Goal: Ask a question

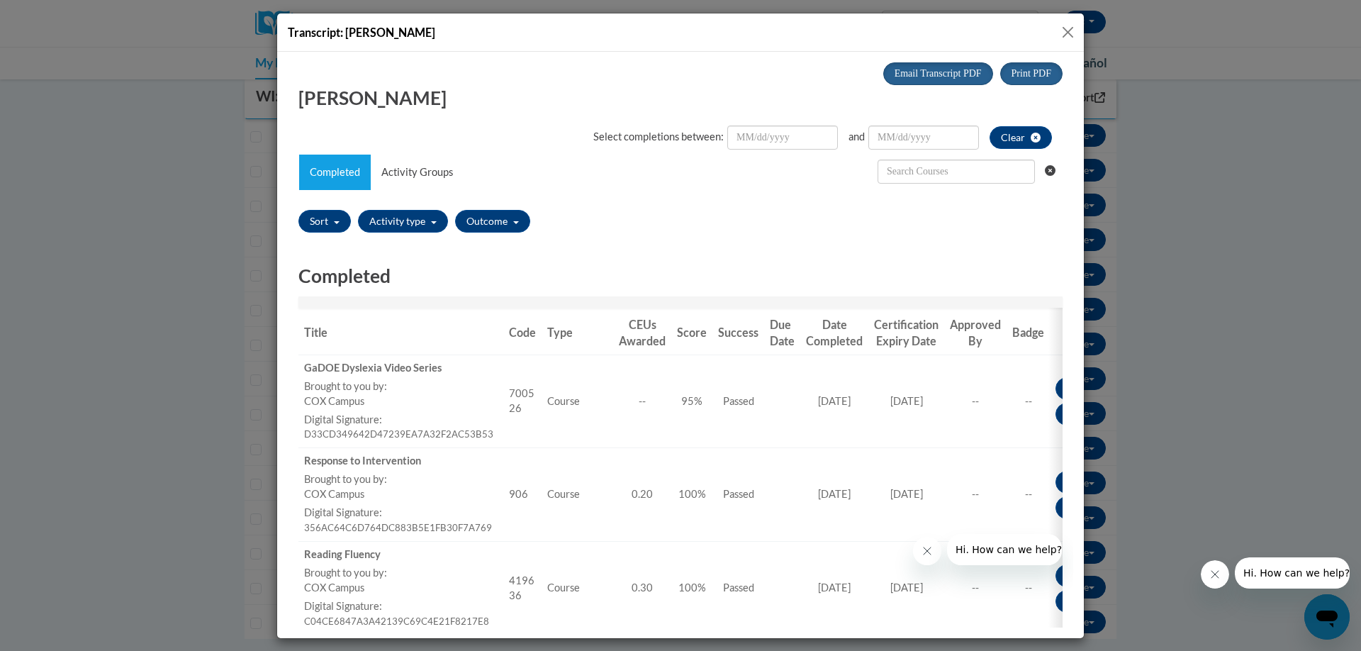
click at [1065, 35] on button "Close" at bounding box center [1068, 32] width 18 height 18
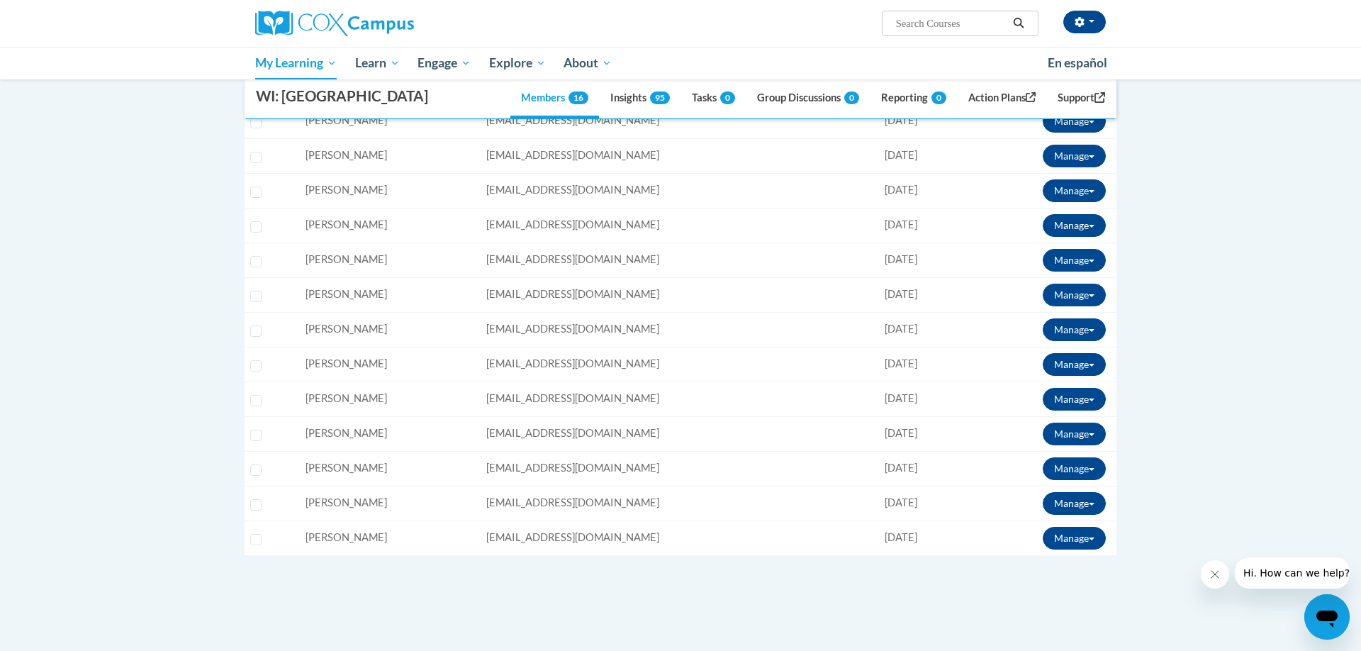
scroll to position [383, 0]
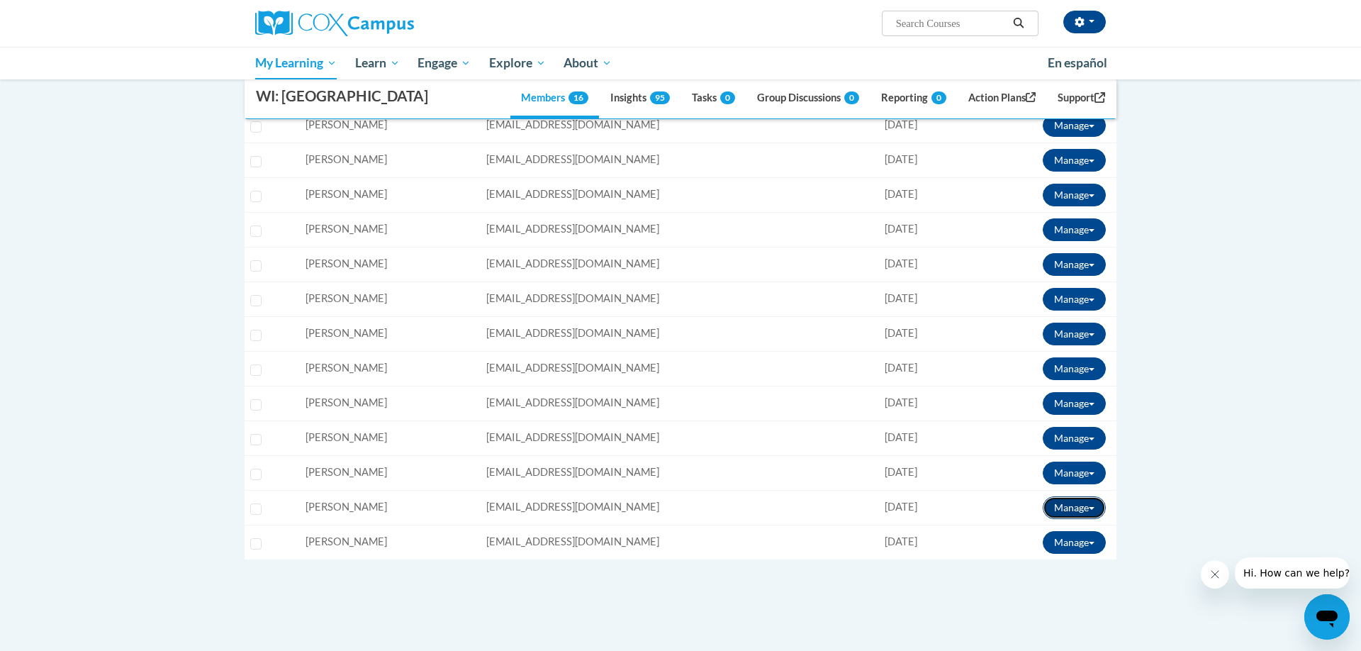
click at [1075, 505] on button "Manage" at bounding box center [1074, 507] width 63 height 23
click at [1039, 557] on link "View Transcript" at bounding box center [1052, 558] width 115 height 23
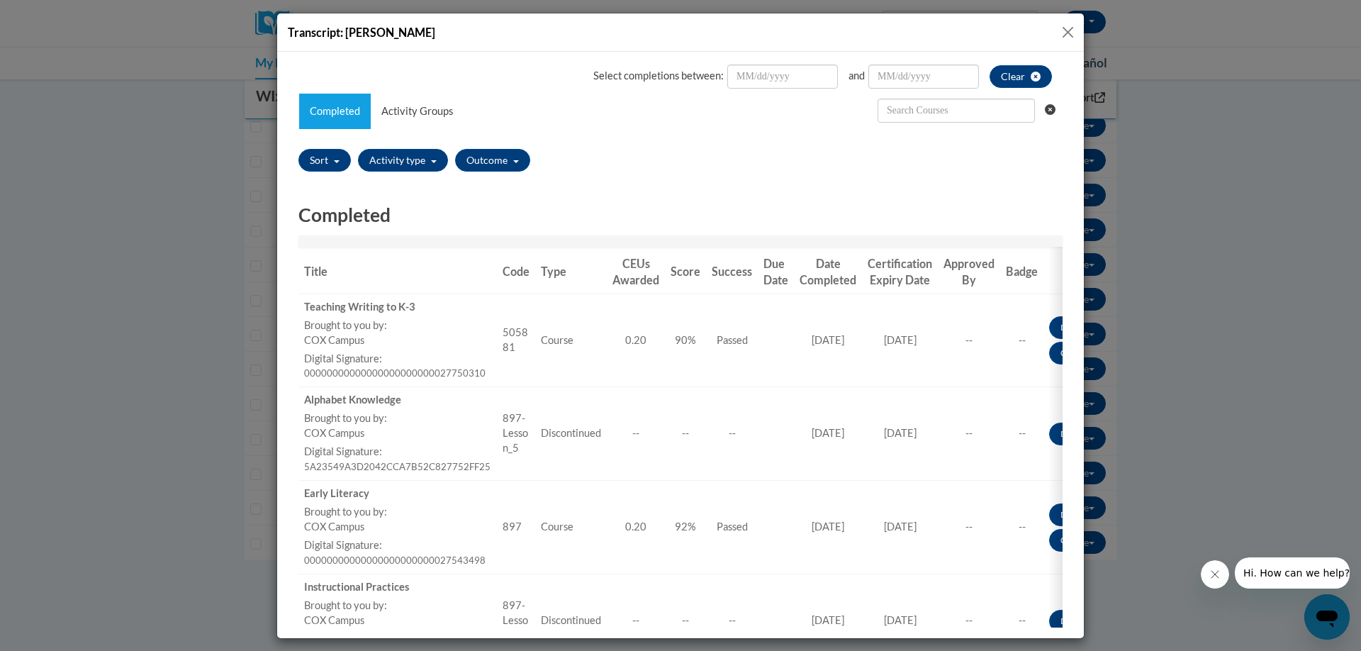
scroll to position [0, 0]
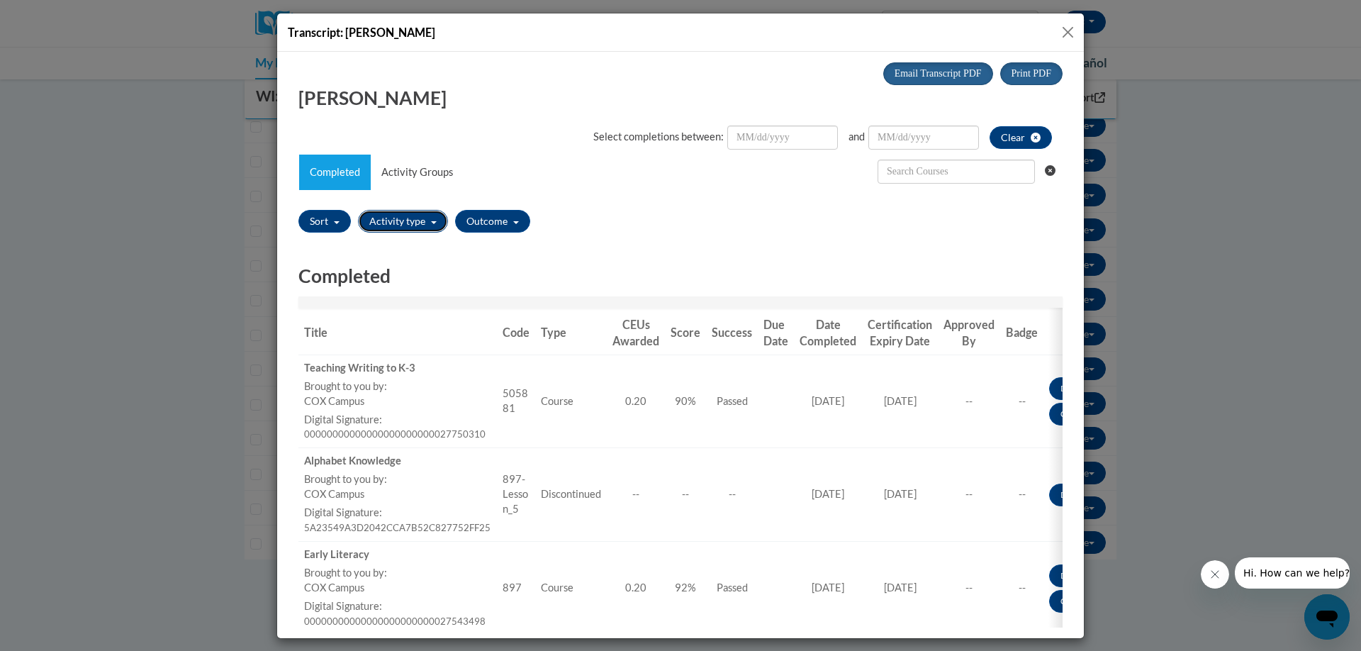
click at [404, 223] on button "Activity type" at bounding box center [403, 220] width 90 height 23
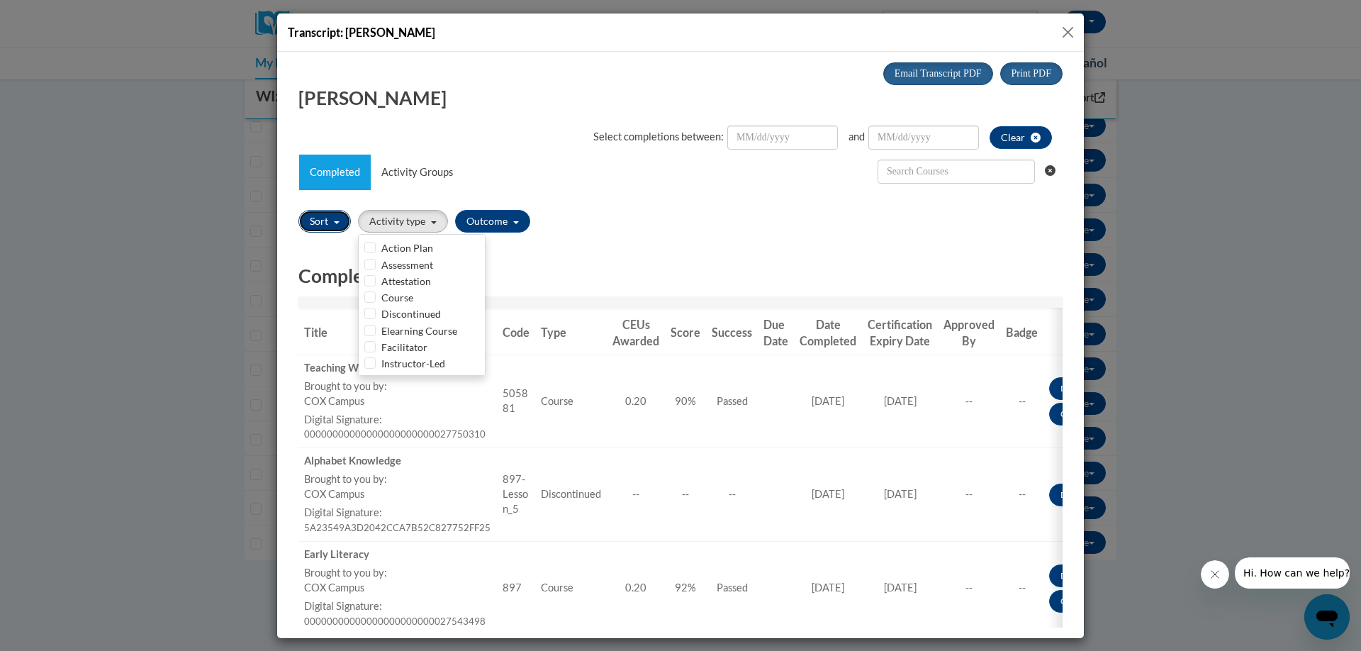
click at [335, 223] on span "button" at bounding box center [337, 221] width 6 height 3
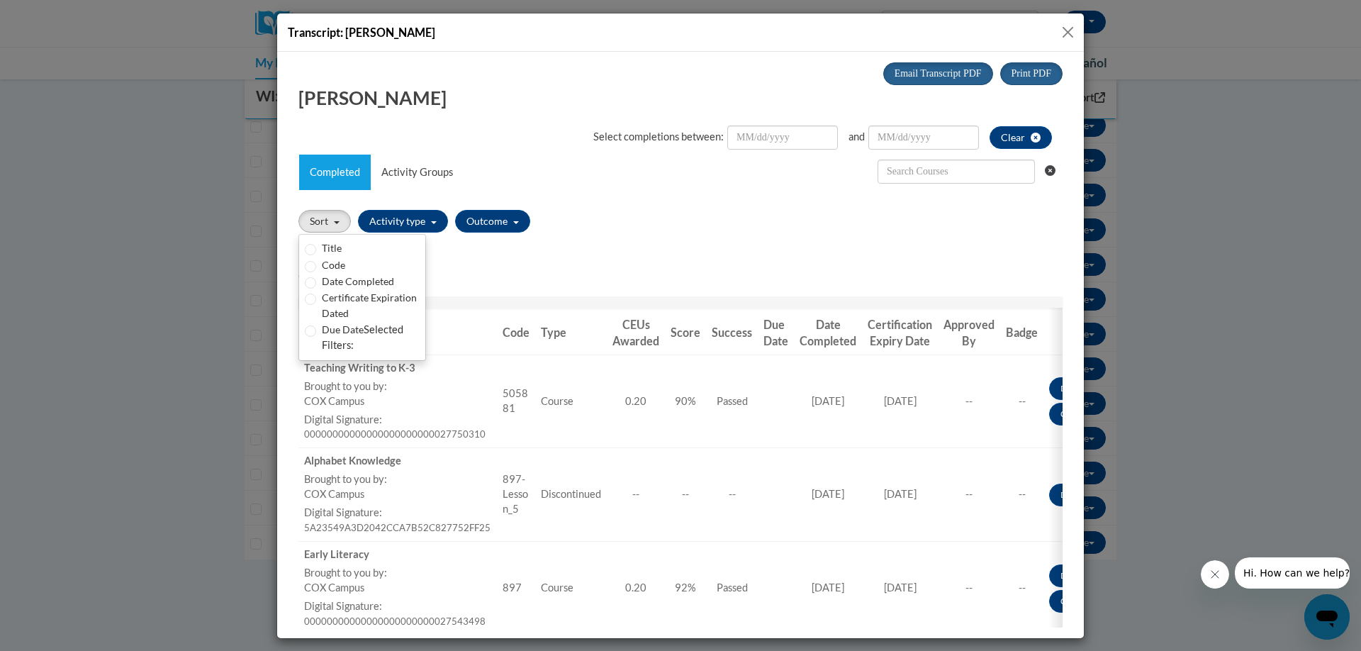
click at [639, 269] on h2 "Completed" at bounding box center [680, 275] width 764 height 26
click at [1068, 30] on button "Close" at bounding box center [1068, 32] width 18 height 18
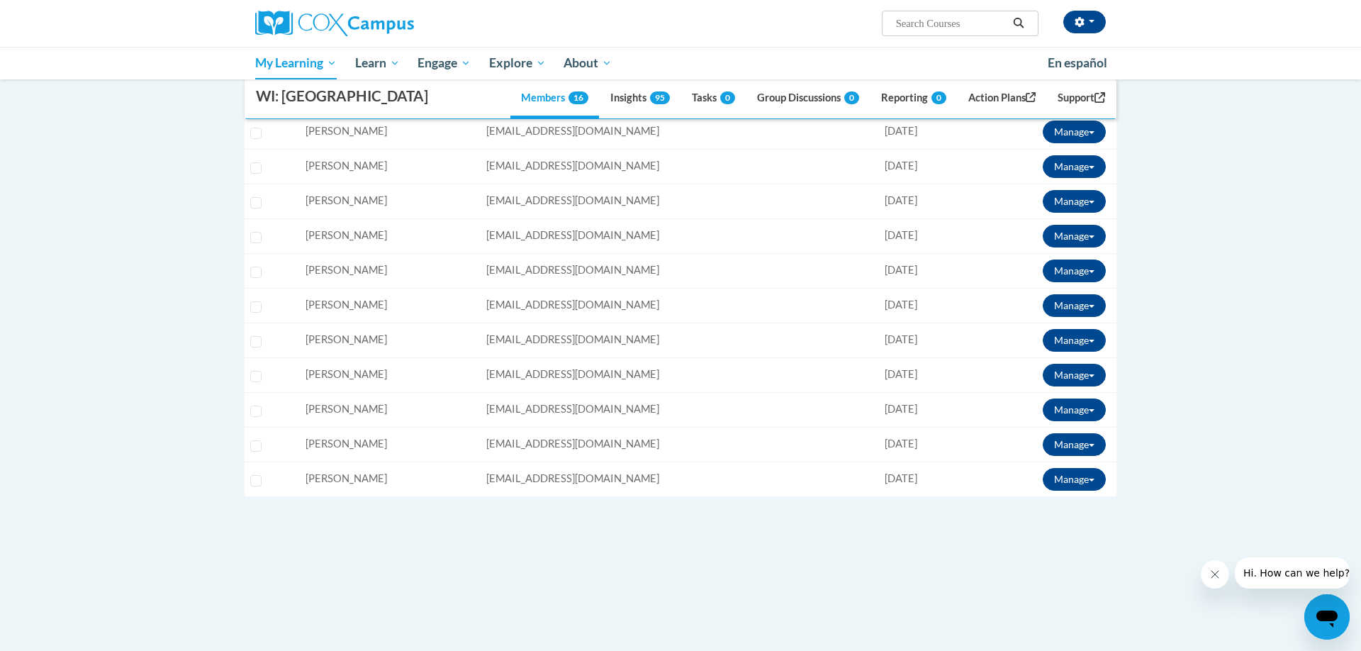
scroll to position [420, 0]
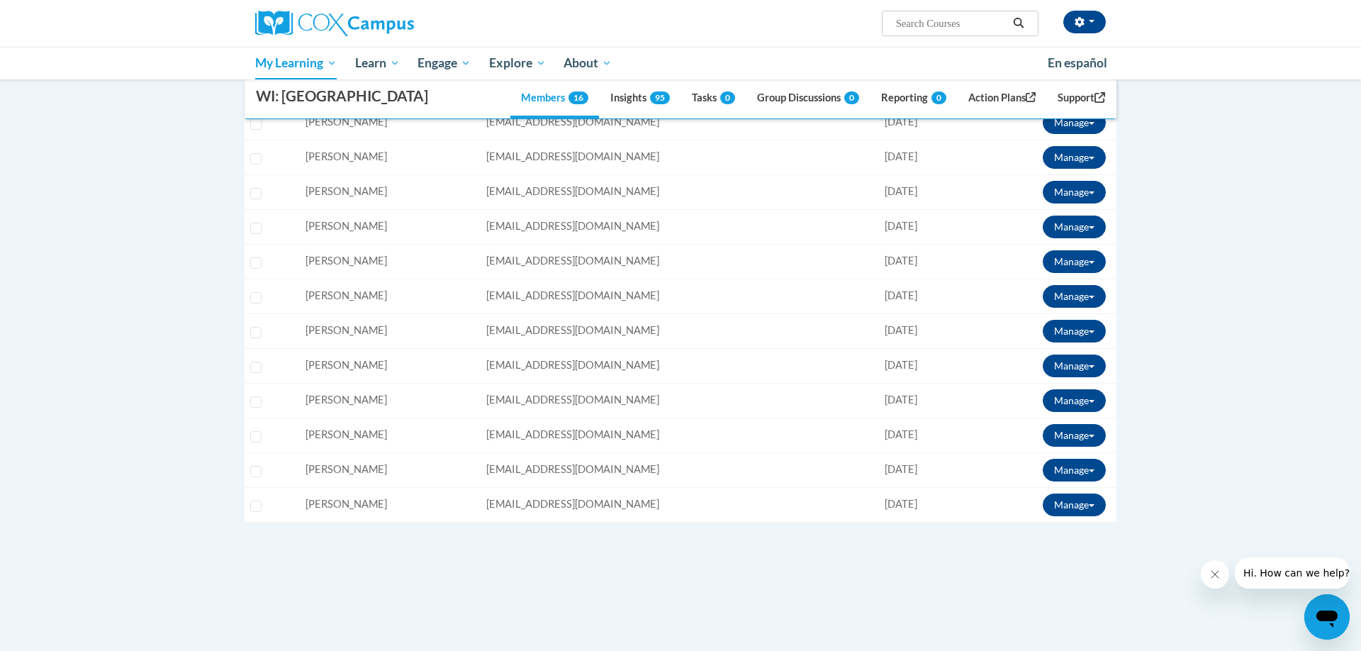
click at [1316, 602] on div "Open messaging window" at bounding box center [1327, 616] width 43 height 43
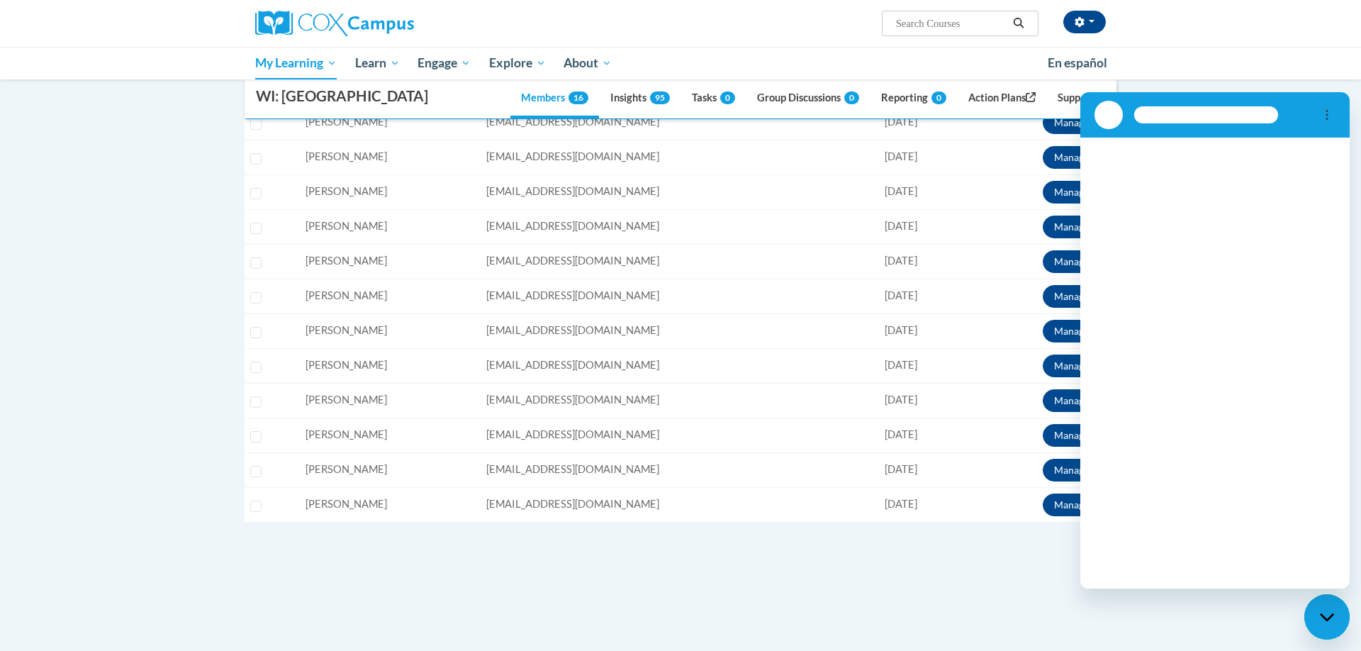
scroll to position [0, 0]
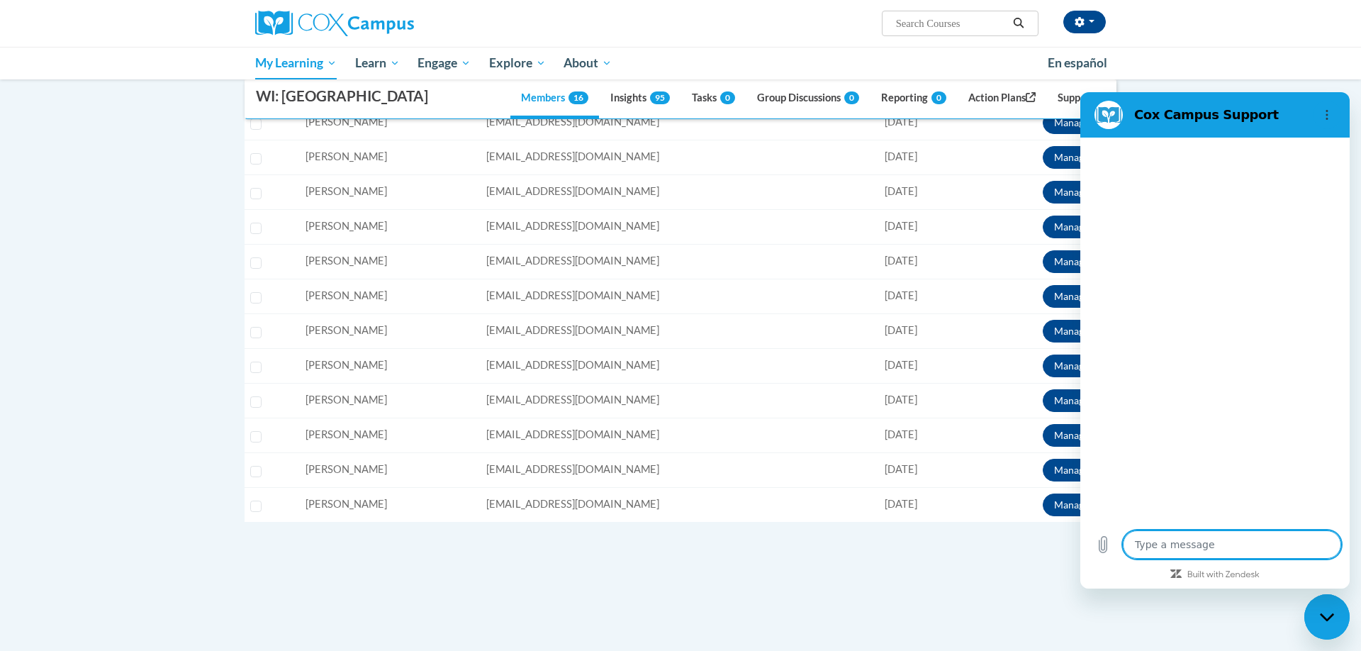
type textarea "x"
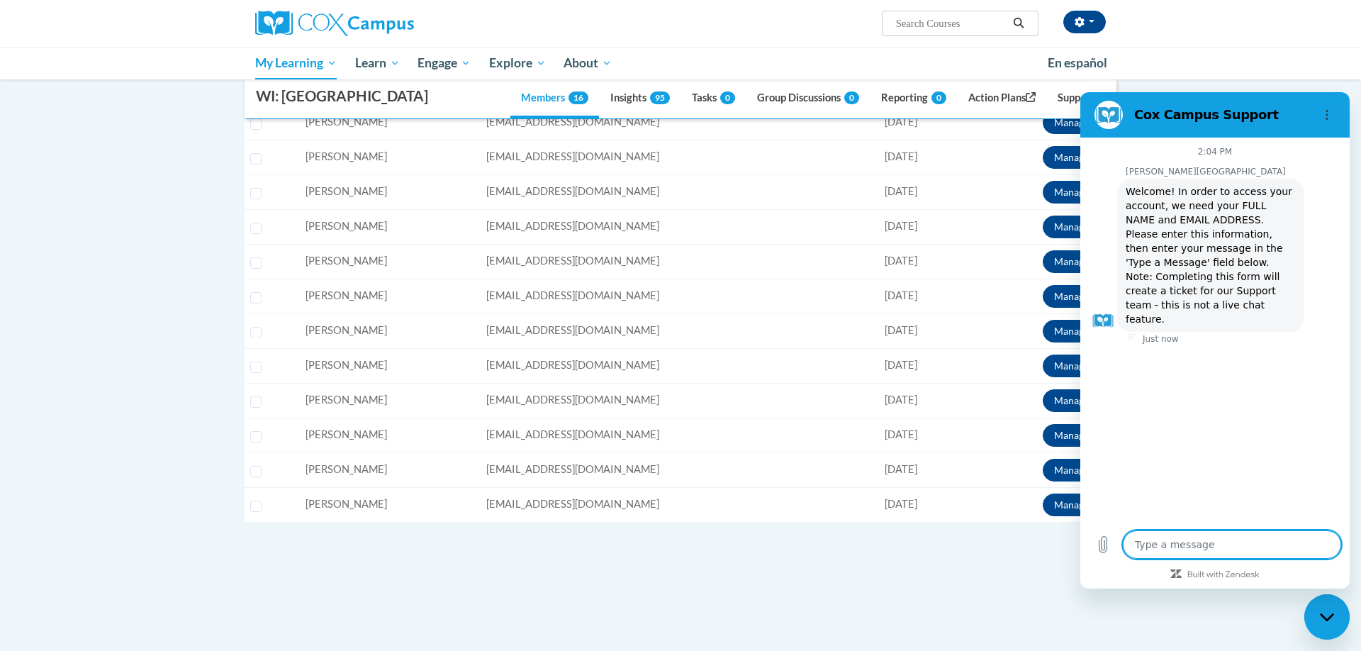
type textarea "H"
type textarea "x"
type textarea "Hi"
type textarea "x"
type textarea "Hi"
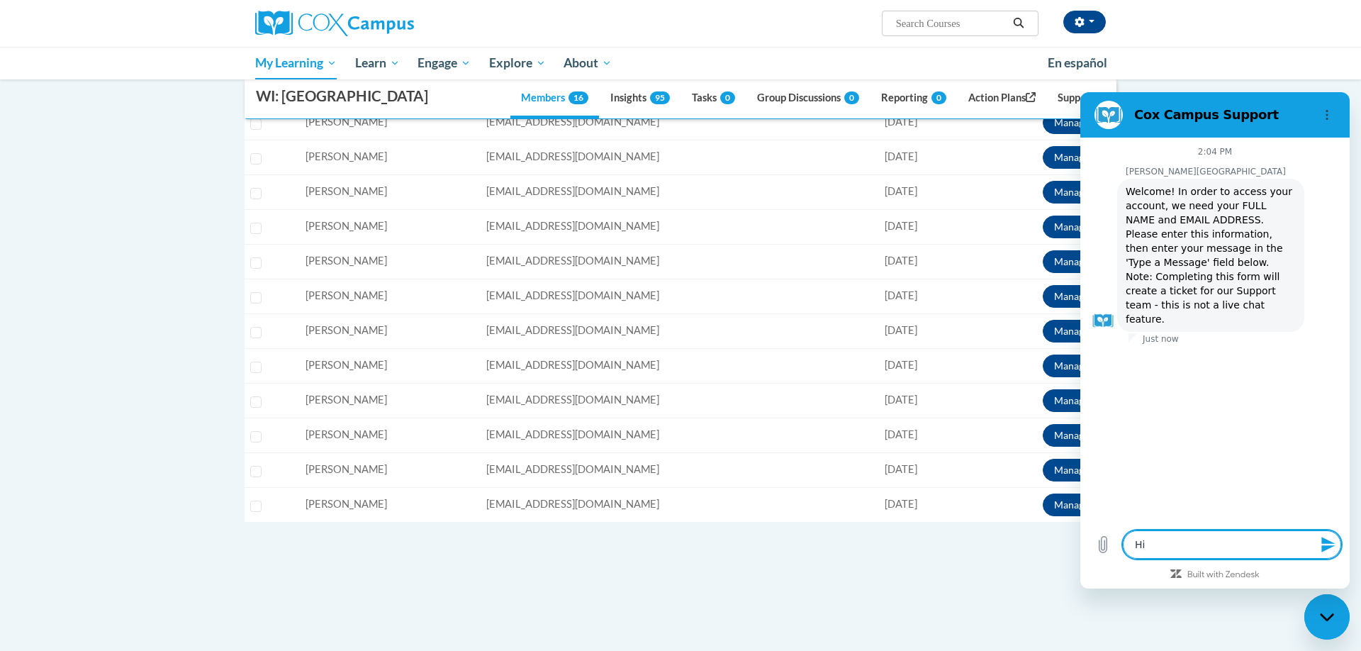
type textarea "x"
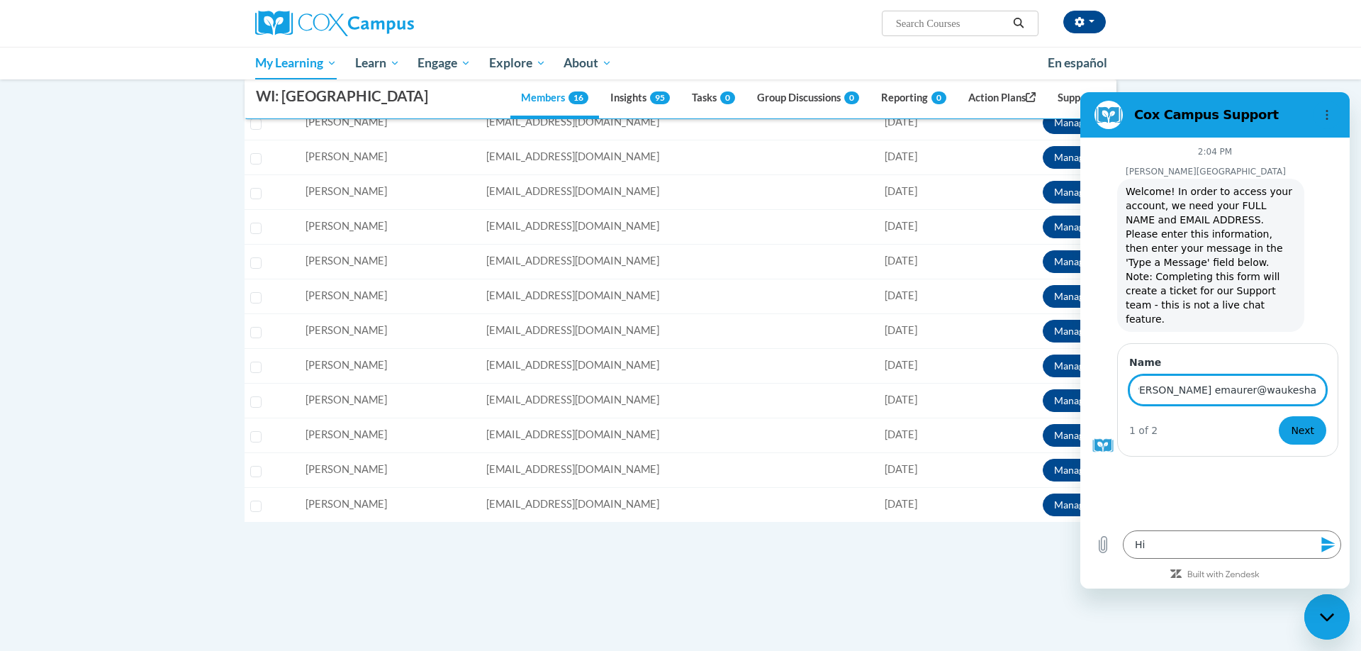
scroll to position [0, 21]
type input "Erica Maurer emaurer@waukesha.k12.wi.us"
click at [1311, 427] on button "Next" at bounding box center [1302, 430] width 47 height 28
type textarea "x"
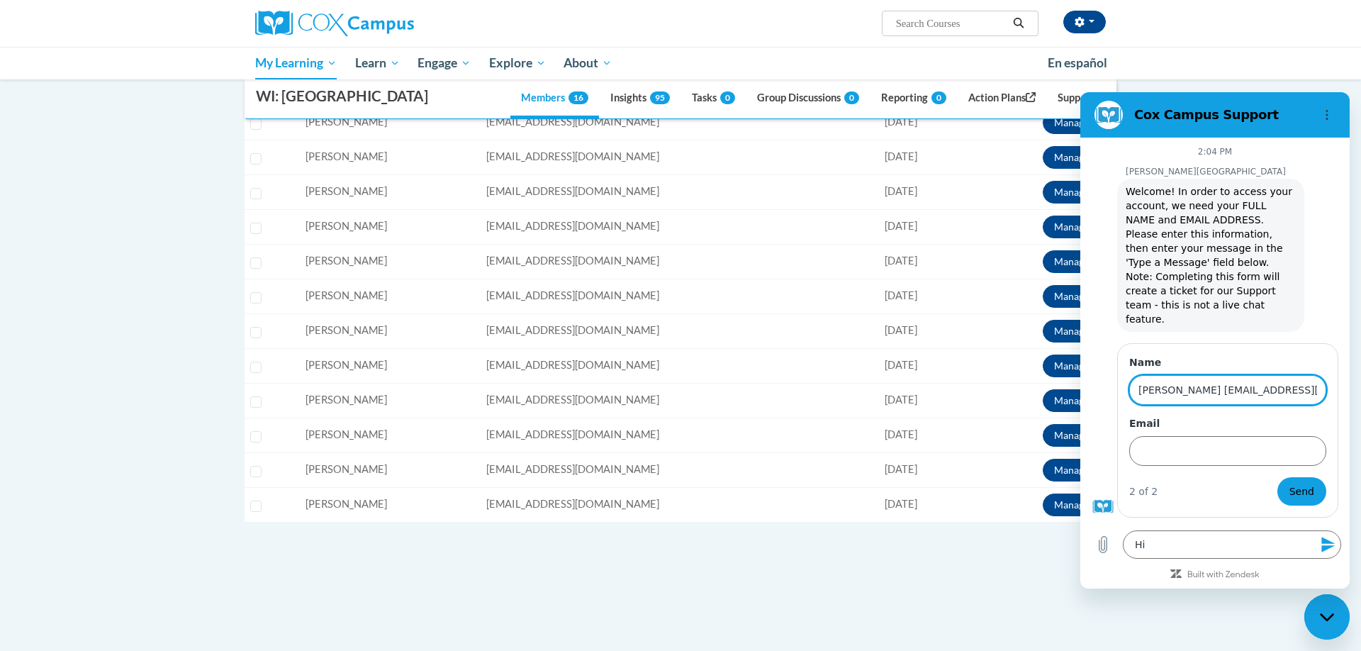
scroll to position [0, 21]
drag, startPoint x: 1201, startPoint y: 378, endPoint x: 1360, endPoint y: 379, distance: 158.8
click html "Cox Campus Support 2:04 PM Cox Campus Cox Campus says: Welcome! In order to acc…"
type input "[PERSON_NAME]"
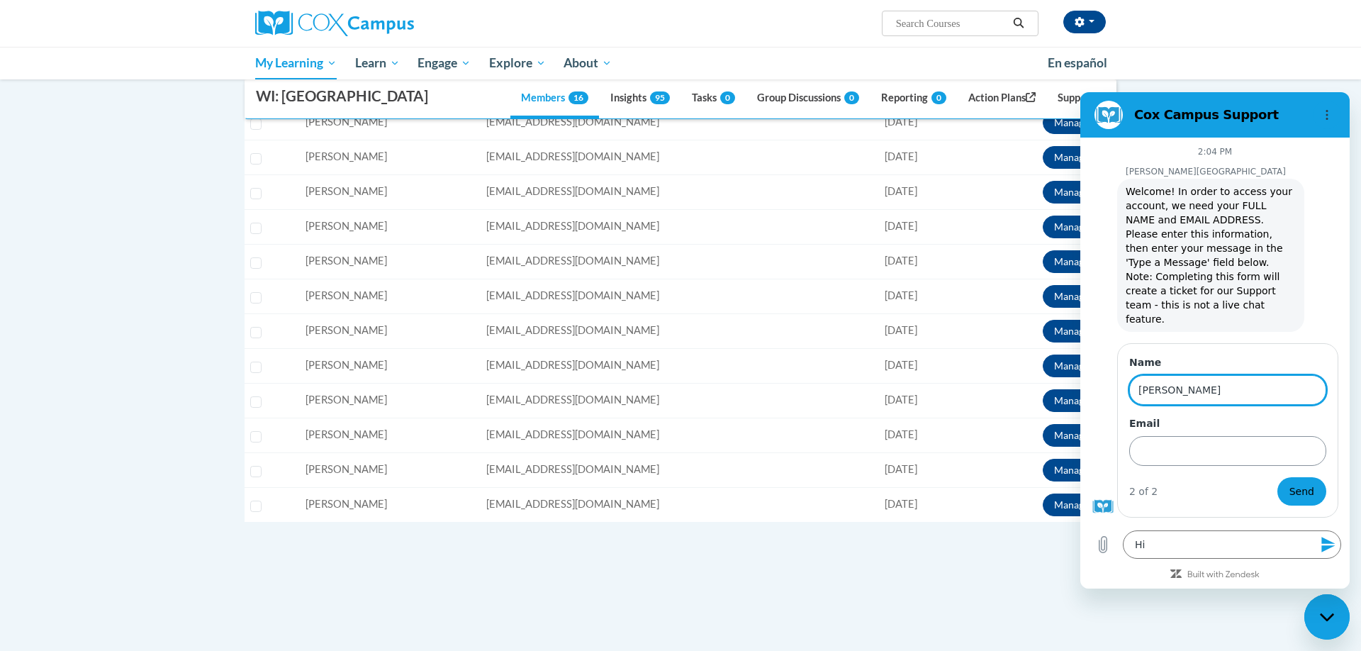
click at [1222, 437] on input "Email" at bounding box center [1227, 451] width 197 height 30
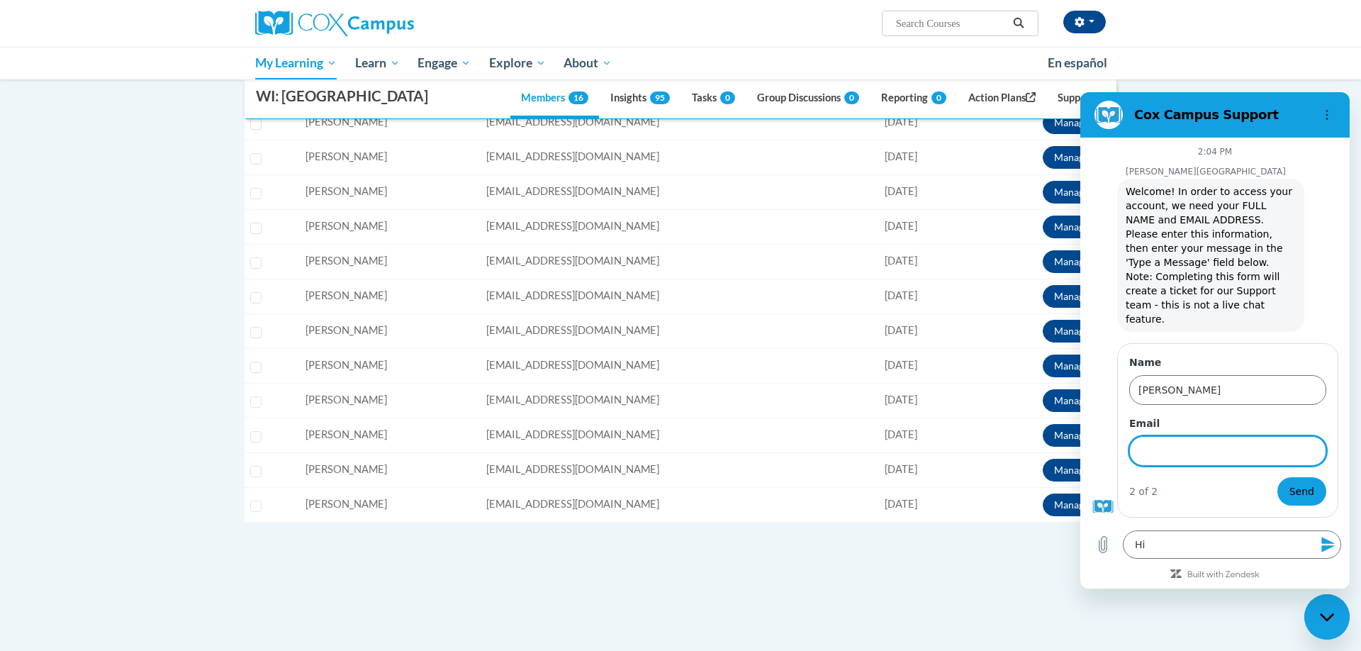
paste input "[EMAIL_ADDRESS][DOMAIN_NAME]"
type input "[EMAIL_ADDRESS][DOMAIN_NAME]"
click at [1187, 549] on textarea "Hi" at bounding box center [1232, 544] width 218 height 28
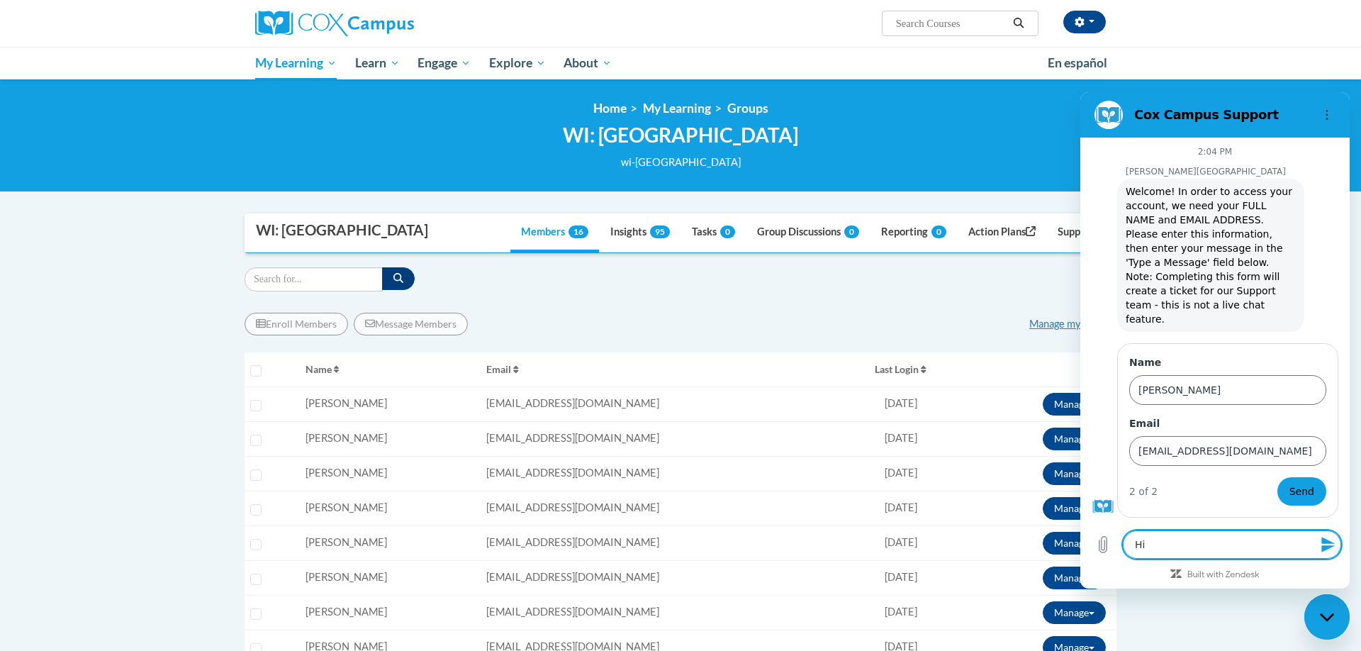
type textarea "x"
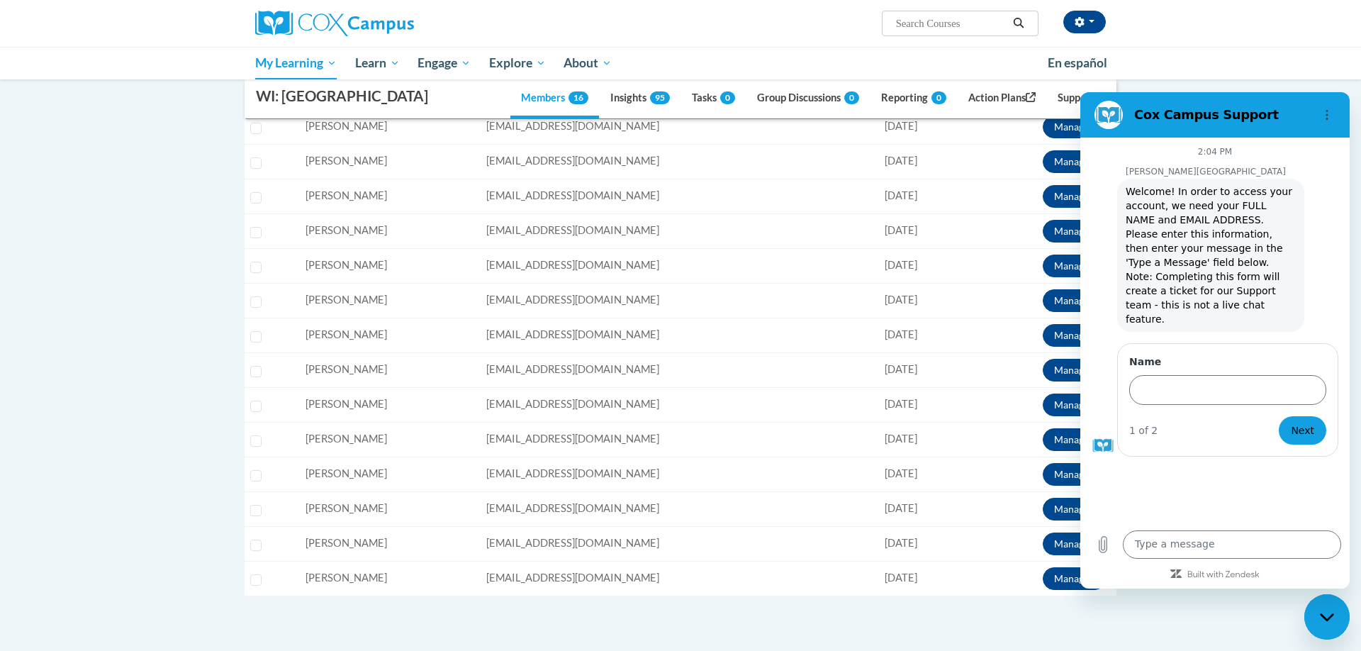
scroll to position [349, 0]
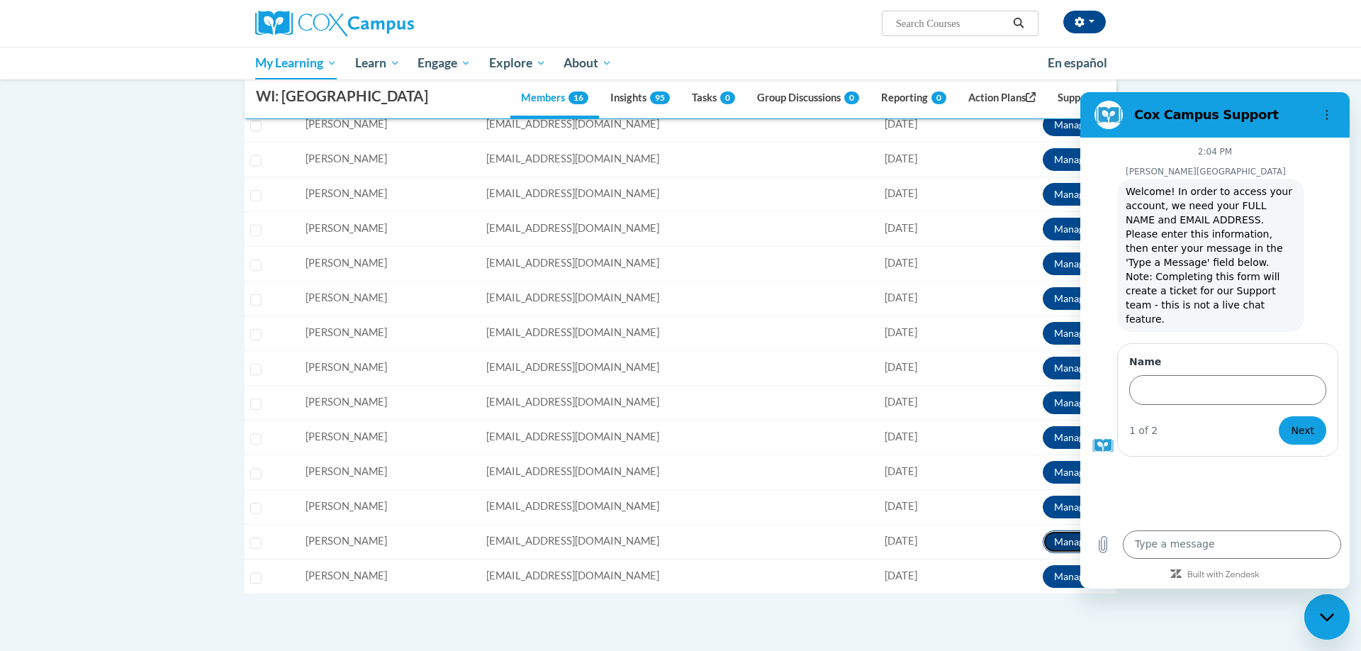
click at [1070, 542] on button "Manage" at bounding box center [1074, 541] width 63 height 23
click at [1045, 591] on link "View Transcript" at bounding box center [1052, 592] width 115 height 23
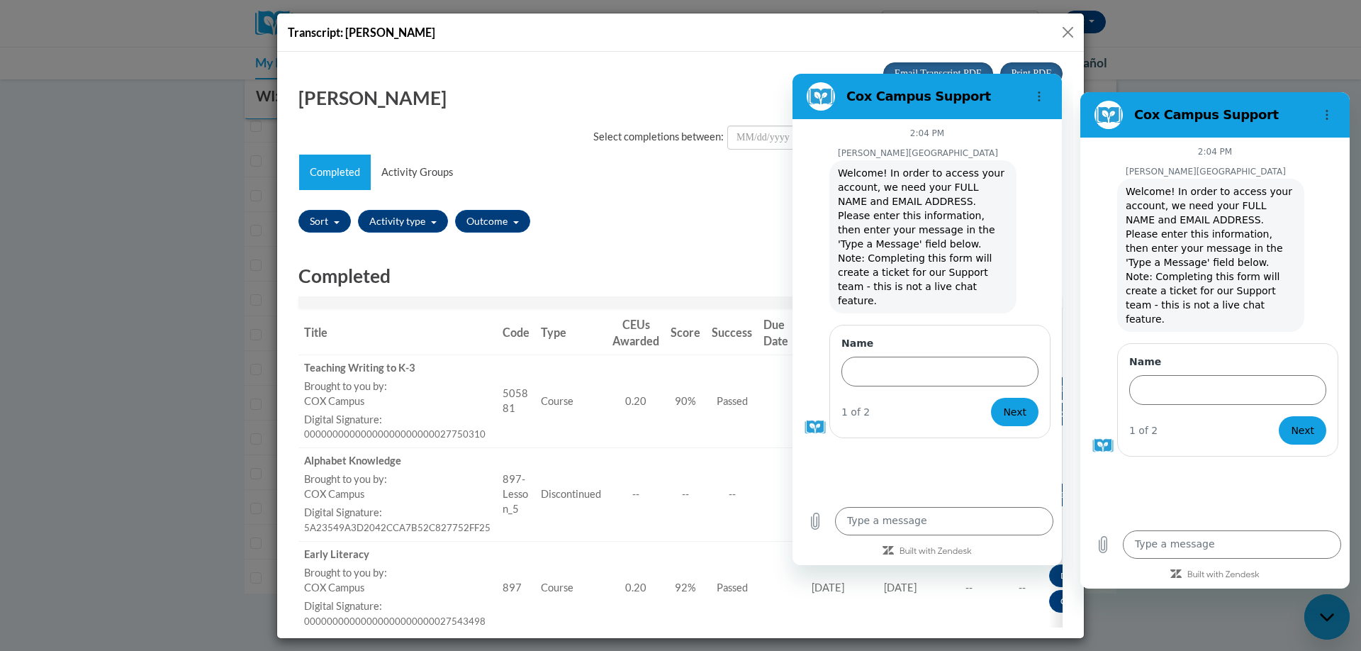
scroll to position [0, 0]
click at [381, 225] on button "Activity type" at bounding box center [403, 220] width 90 height 23
click at [669, 219] on div "Sort Title Code Date Completed Certificate Expiration Dated Due Date Selected F…" at bounding box center [680, 220] width 764 height 33
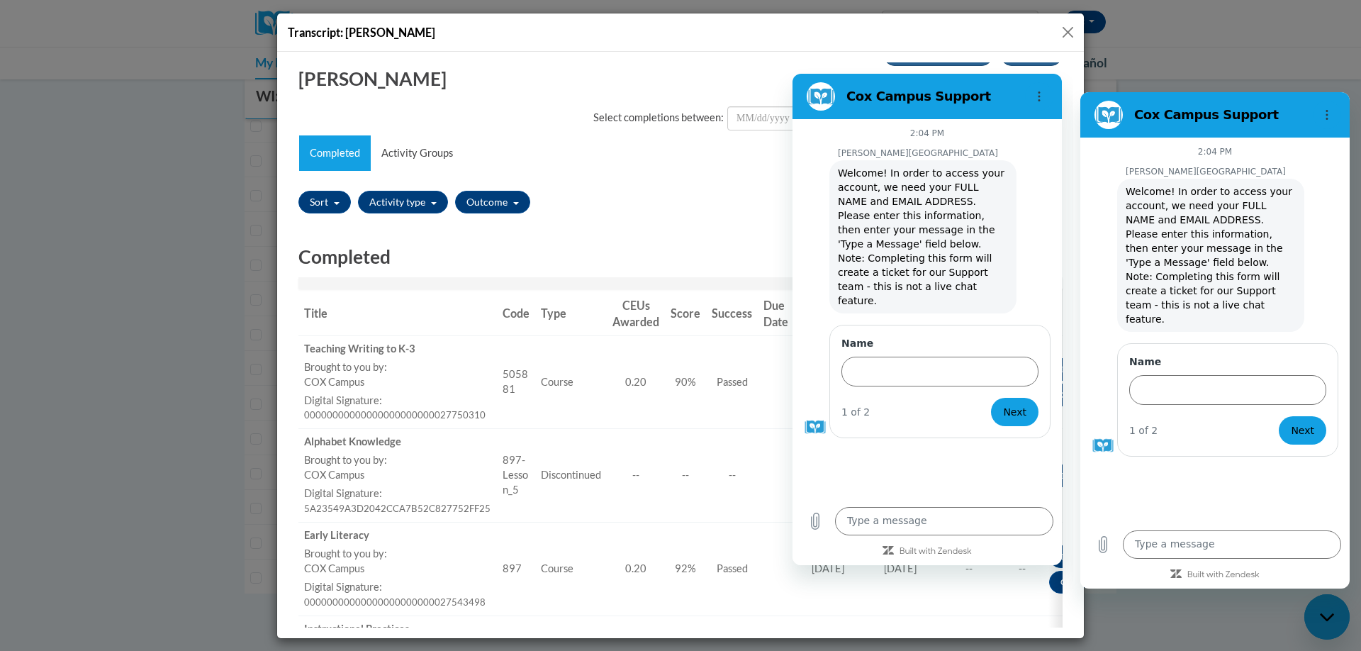
scroll to position [28, 0]
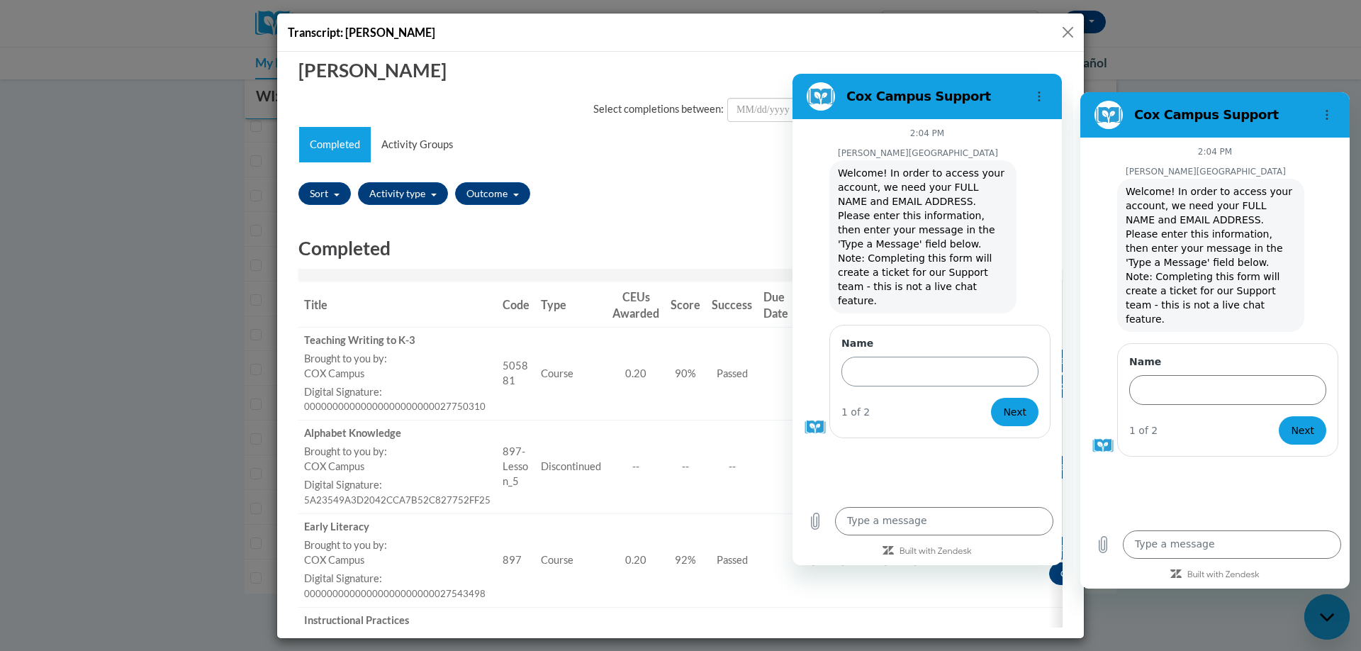
click at [931, 359] on input "Name" at bounding box center [939, 371] width 197 height 30
type input "[PERSON_NAME]"
click at [1011, 404] on span "Next" at bounding box center [1014, 411] width 23 height 17
click at [908, 417] on input "Email" at bounding box center [939, 432] width 197 height 30
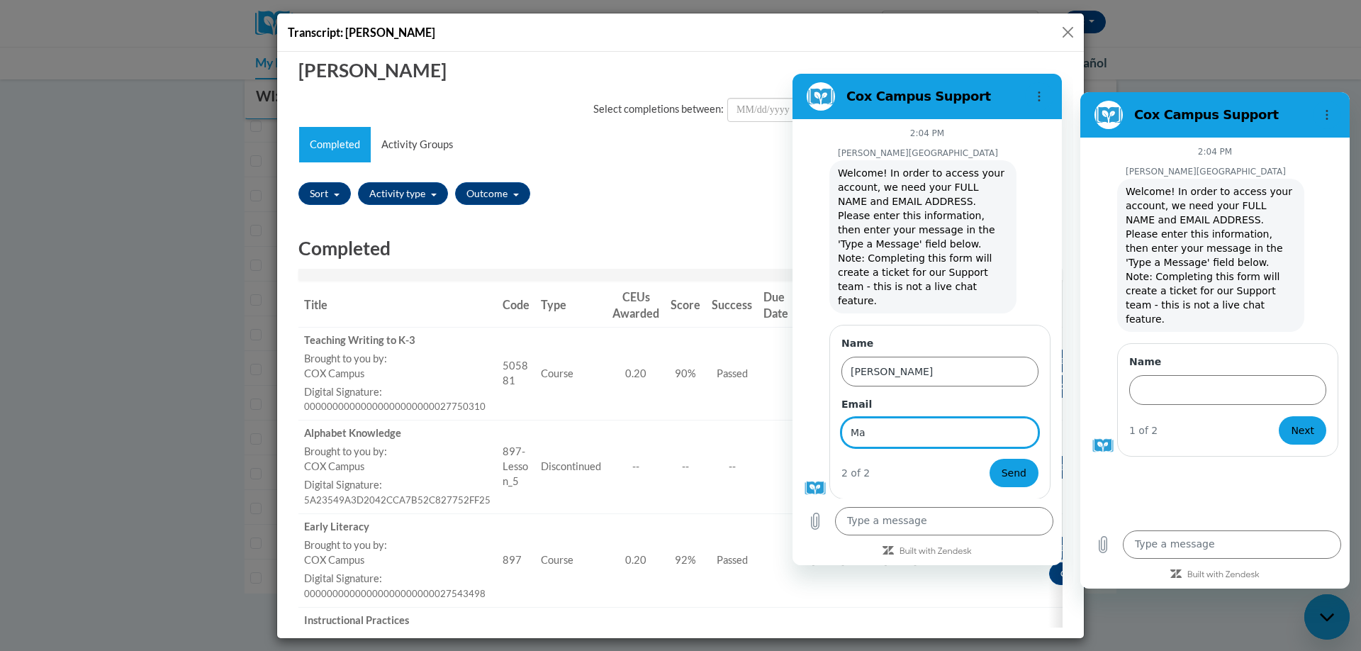
type input "M"
type input "[EMAIL_ADDRESS][DOMAIN_NAME]"
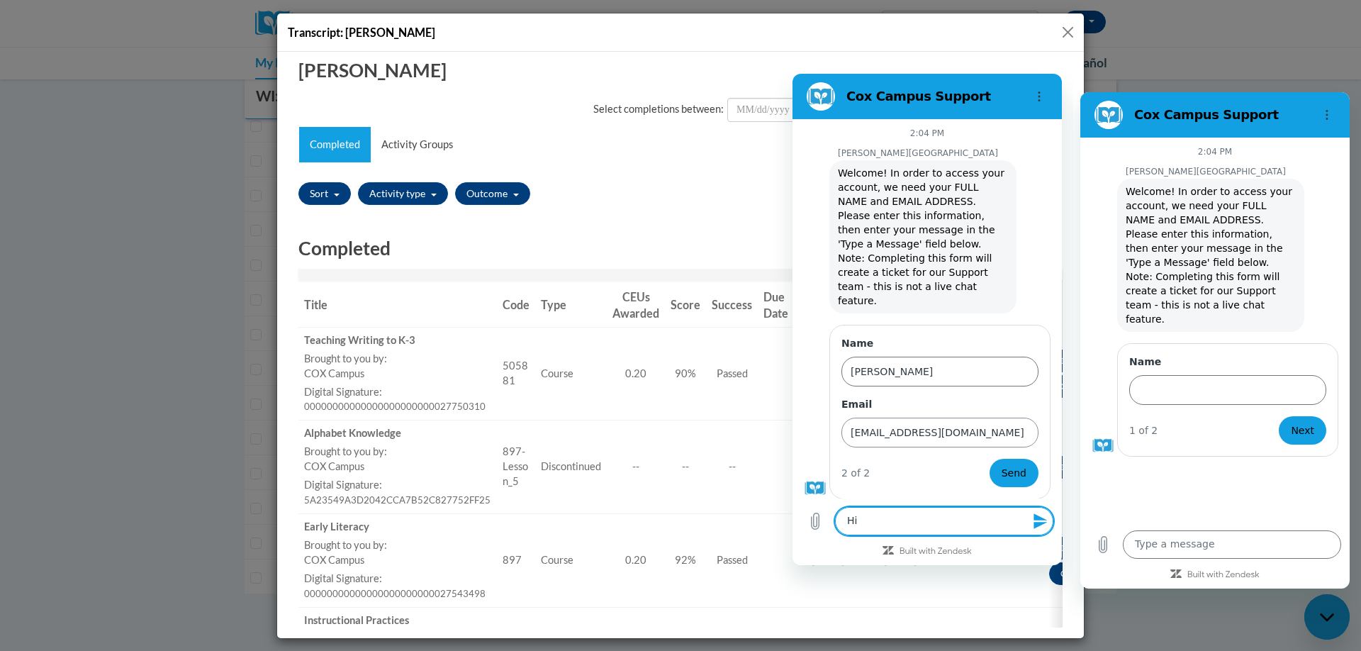
type textarea "H"
drag, startPoint x: 1000, startPoint y: 527, endPoint x: 929, endPoint y: 502, distance: 75.3
click at [929, 502] on textarea "I have a group but am not able to access some teacher transcrips" at bounding box center [944, 513] width 218 height 41
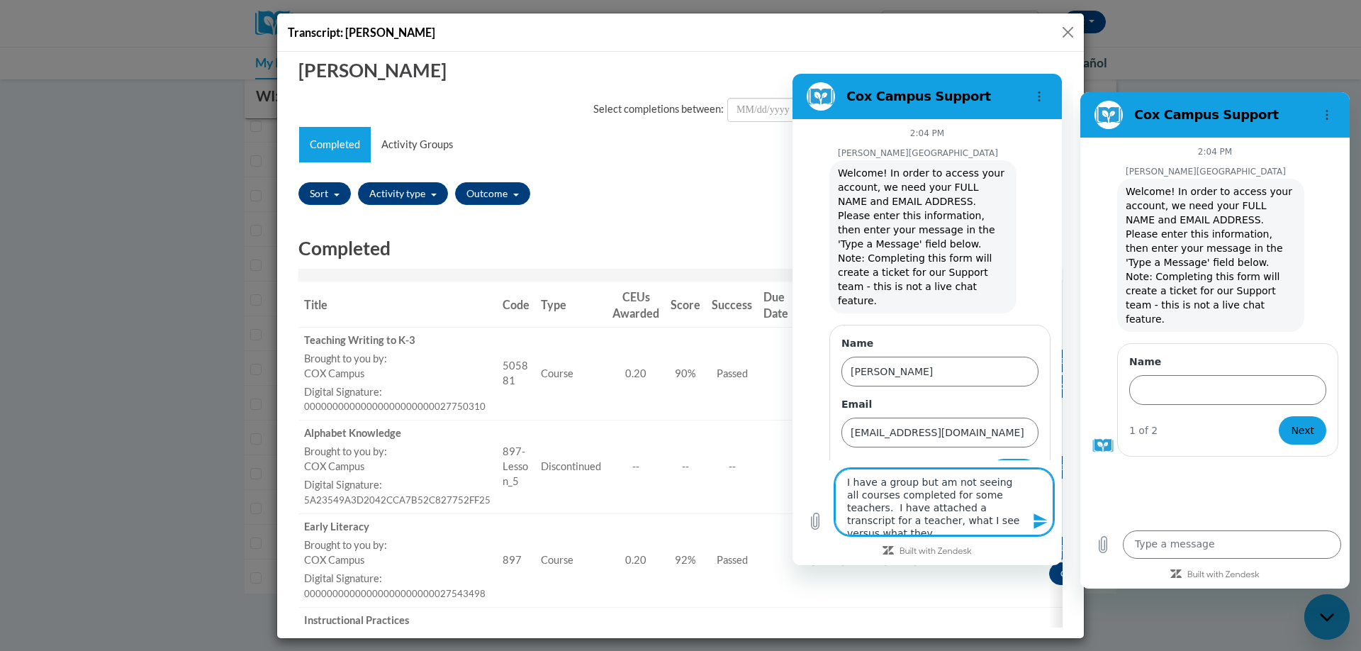
drag, startPoint x: 882, startPoint y: 482, endPoint x: 856, endPoint y: 483, distance: 25.6
click at [856, 483] on textarea "I have a group but am not seeing all courses completed for some teachers. I hav…" at bounding box center [944, 501] width 218 height 67
click at [953, 469] on textarea "I am managing a group but am not seeing all courses completed for some teachers…" at bounding box center [944, 494] width 218 height 79
click at [958, 525] on textarea "I am managing a group of teachers but am not seeing all courses completed for s…" at bounding box center [944, 494] width 218 height 79
click at [899, 493] on textarea "I am managing a group of teachers but am not seeing all courses completed for s…" at bounding box center [944, 494] width 218 height 79
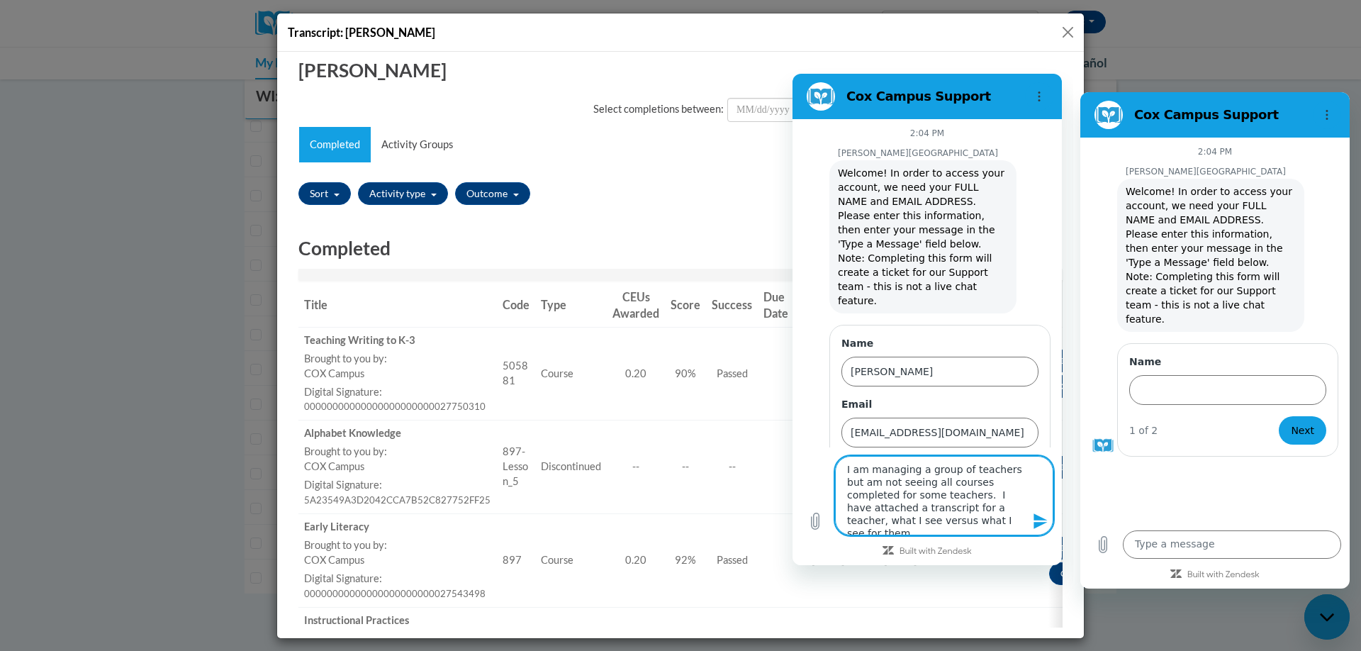
click at [899, 493] on textarea "I am managing a group of teachers but am not seeing all courses completed for s…" at bounding box center [944, 494] width 218 height 79
type textarea "I am managing a group of teachers but am not seeing all courses completed for s…"
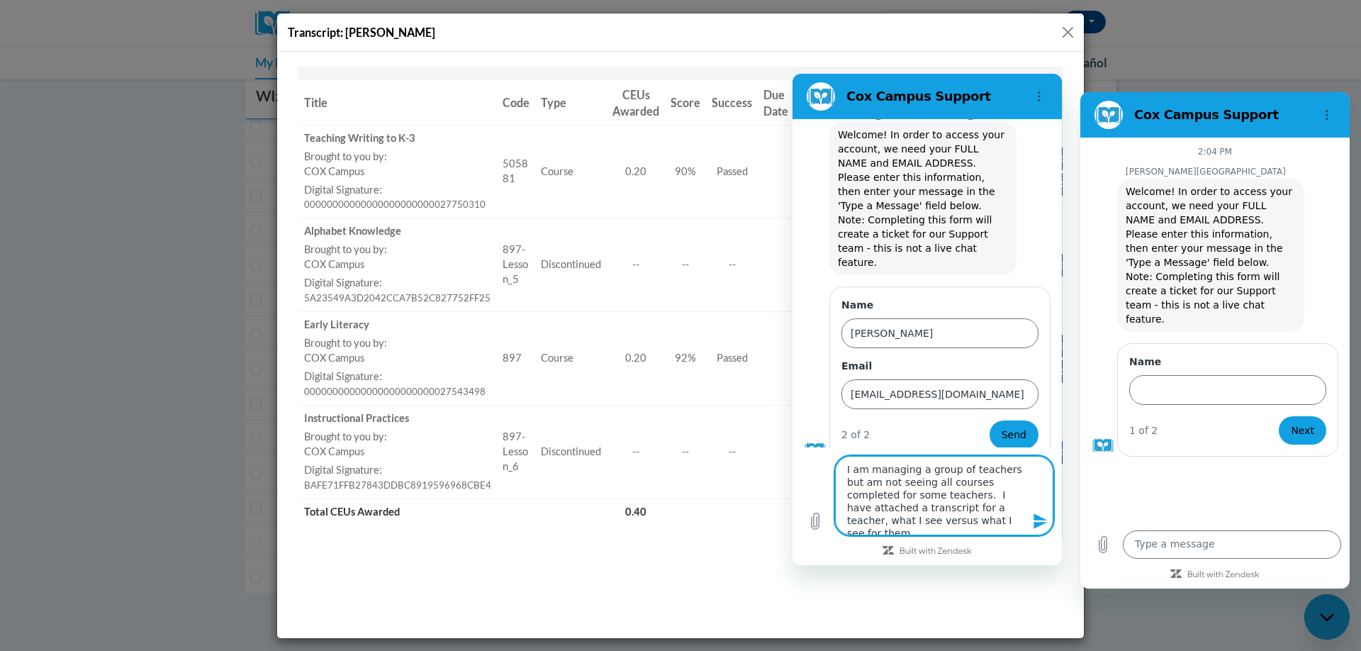
scroll to position [252, 0]
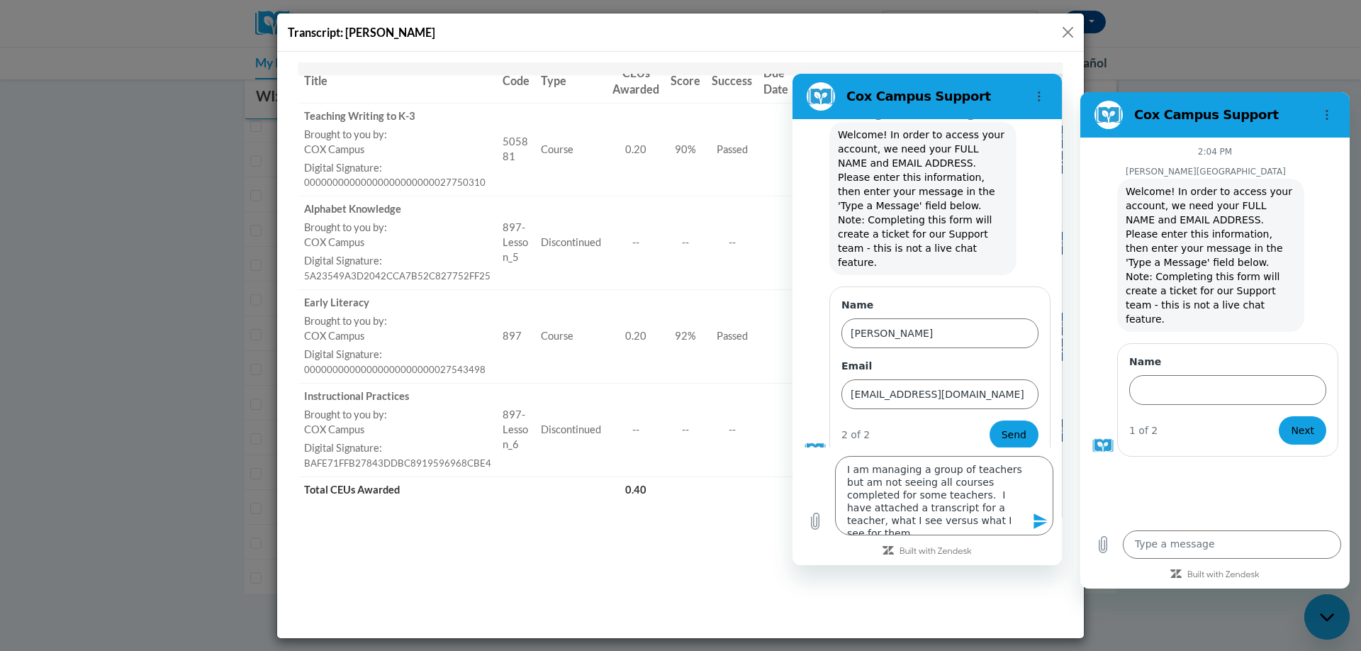
type textarea "x"
